Goal: Task Accomplishment & Management: Manage account settings

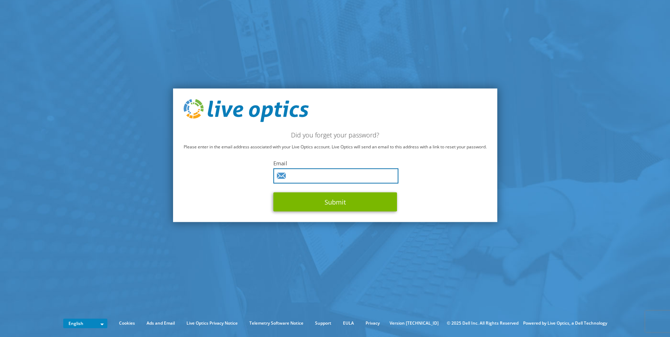
click at [319, 180] on input "text" at bounding box center [335, 175] width 125 height 15
type input "chris.woolsey@flexential.com"
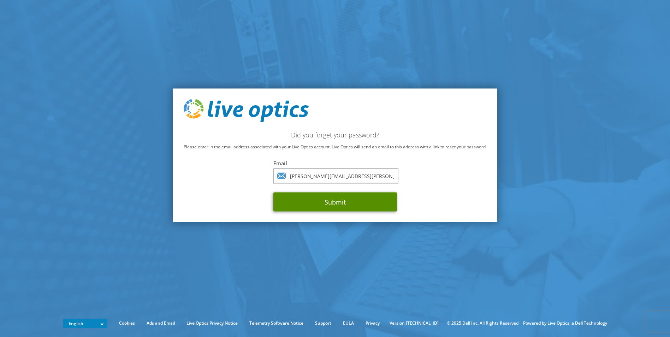
click at [315, 206] on button "Submit" at bounding box center [335, 201] width 124 height 19
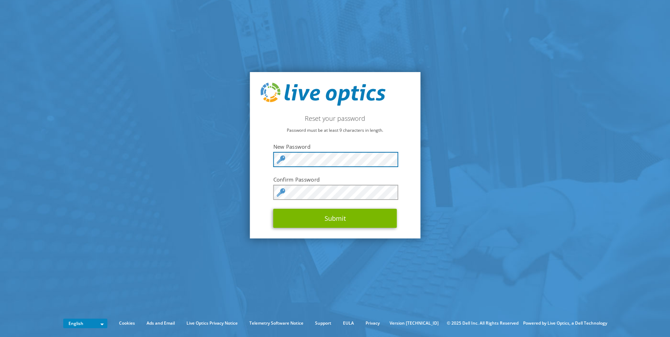
click at [273, 209] on button "Submit" at bounding box center [335, 218] width 124 height 19
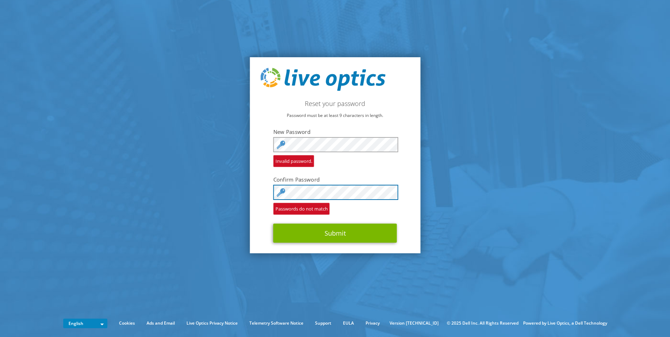
click at [273, 223] on button "Submit" at bounding box center [335, 232] width 124 height 19
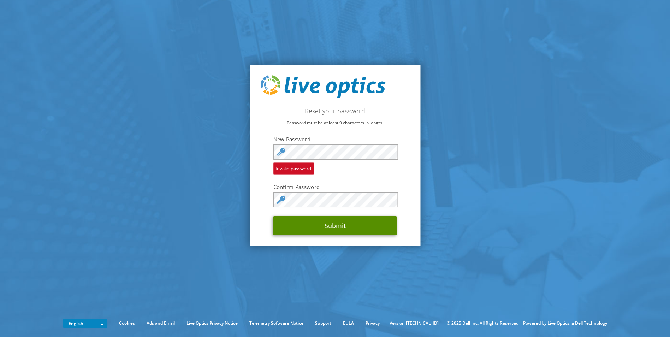
click at [309, 223] on button "Submit" at bounding box center [335, 225] width 124 height 19
click at [278, 223] on button "Submit" at bounding box center [335, 225] width 124 height 19
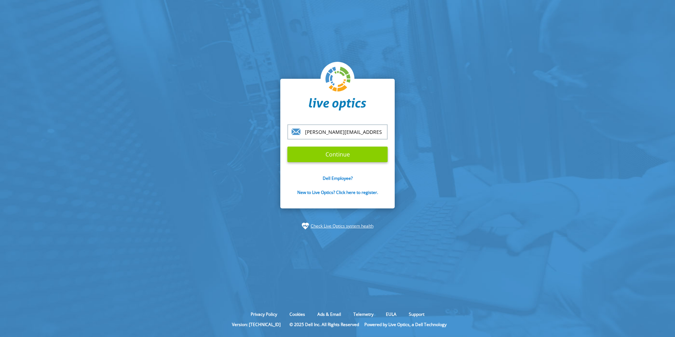
type input "[PERSON_NAME][EMAIL_ADDRESS][PERSON_NAME][DOMAIN_NAME]"
click at [338, 153] on input "Continue" at bounding box center [337, 154] width 100 height 16
click at [340, 76] on img at bounding box center [337, 79] width 25 height 25
click at [370, 129] on input "[PERSON_NAME][EMAIL_ADDRESS][PERSON_NAME][DOMAIN_NAME]" at bounding box center [337, 131] width 100 height 15
click at [373, 130] on input "[PERSON_NAME][EMAIL_ADDRESS][PERSON_NAME][DOMAIN_NAME]" at bounding box center [337, 131] width 100 height 15
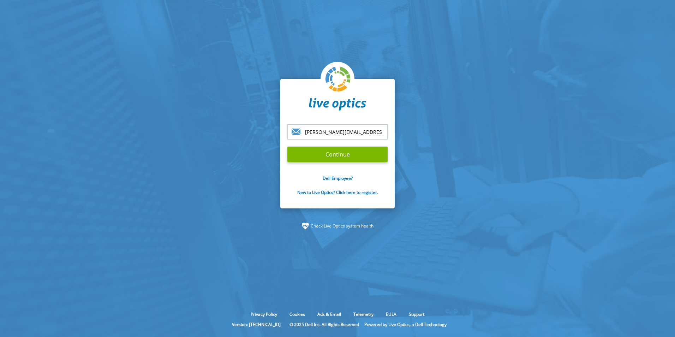
click at [435, 156] on section "[PERSON_NAME][EMAIL_ADDRESS][PERSON_NAME][DOMAIN_NAME] Continue Dell Employee? …" at bounding box center [337, 154] width 675 height 308
click at [341, 151] on input "Continue" at bounding box center [337, 154] width 100 height 16
click at [341, 150] on input "Continue" at bounding box center [337, 154] width 100 height 16
click at [339, 193] on link "New to Live Optics? Click here to register." at bounding box center [337, 192] width 81 height 6
